Goal: Find specific page/section: Find specific page/section

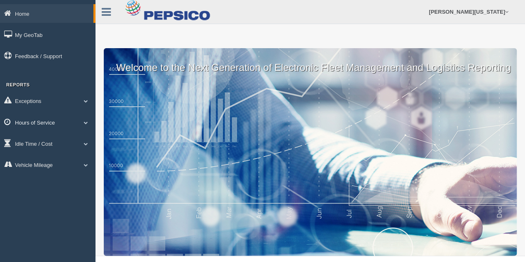
click at [44, 121] on link "Hours of Service" at bounding box center [47, 122] width 95 height 19
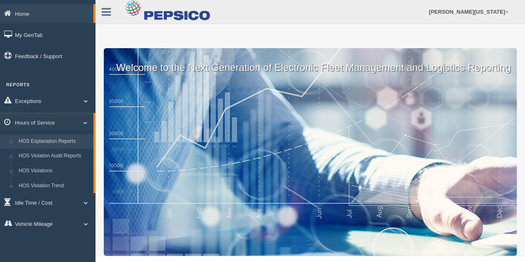
click at [69, 142] on link "HOS Explanation Reports" at bounding box center [54, 141] width 78 height 15
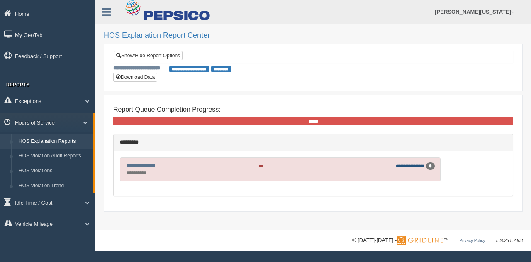
click at [403, 164] on link "**********" at bounding box center [410, 166] width 29 height 5
